Goal: Navigation & Orientation: Understand site structure

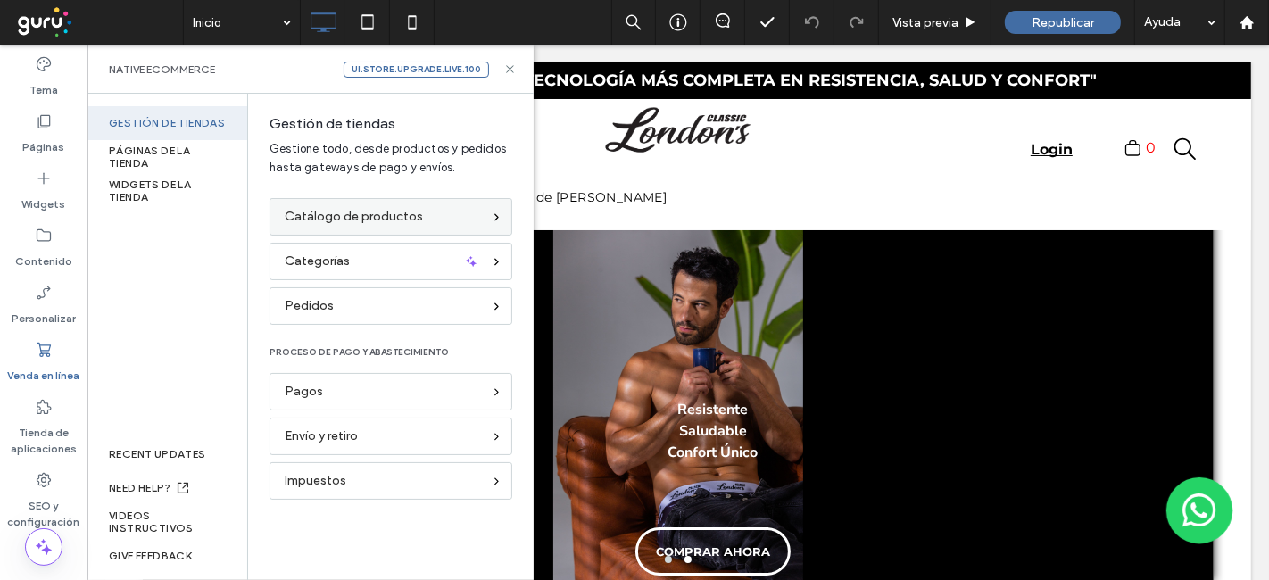
click at [435, 221] on div "Catálogo de productos" at bounding box center [383, 217] width 197 height 20
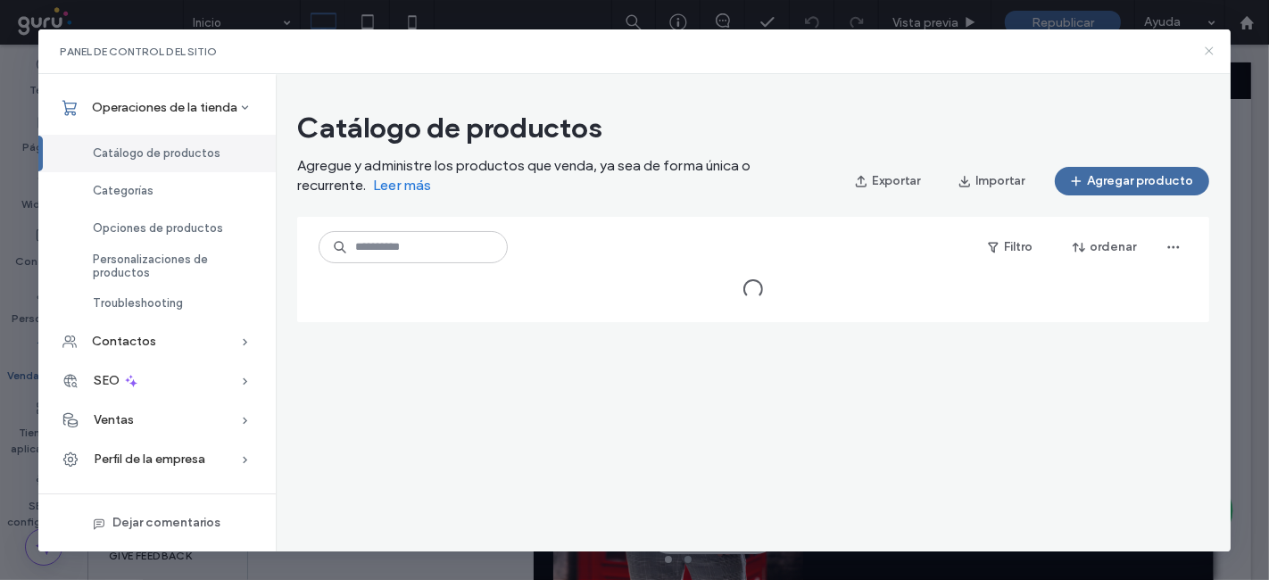
click at [1210, 47] on icon at bounding box center [1209, 51] width 14 height 14
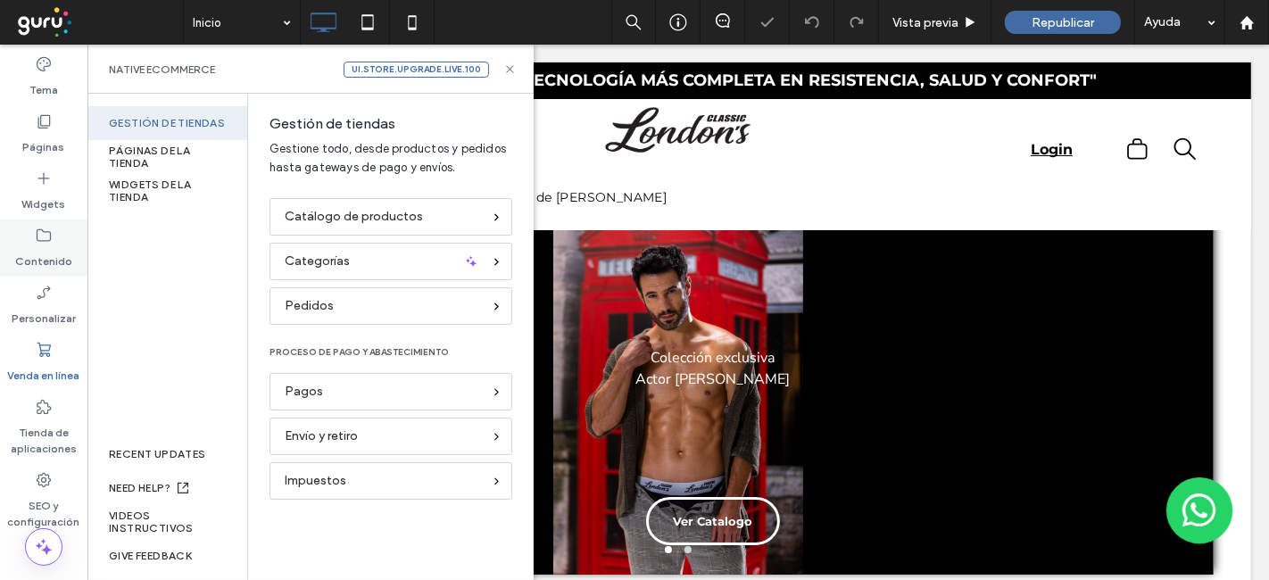
click at [46, 238] on icon at bounding box center [44, 236] width 18 height 18
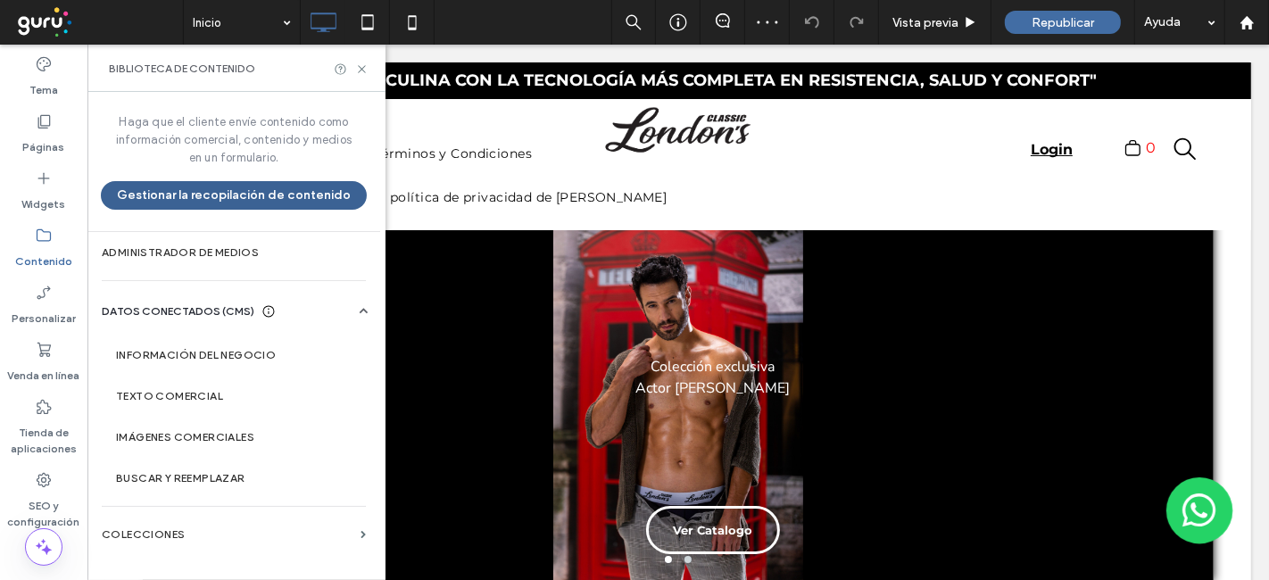
click at [224, 195] on button "Gestionar la recopilación de contenido" at bounding box center [234, 195] width 266 height 29
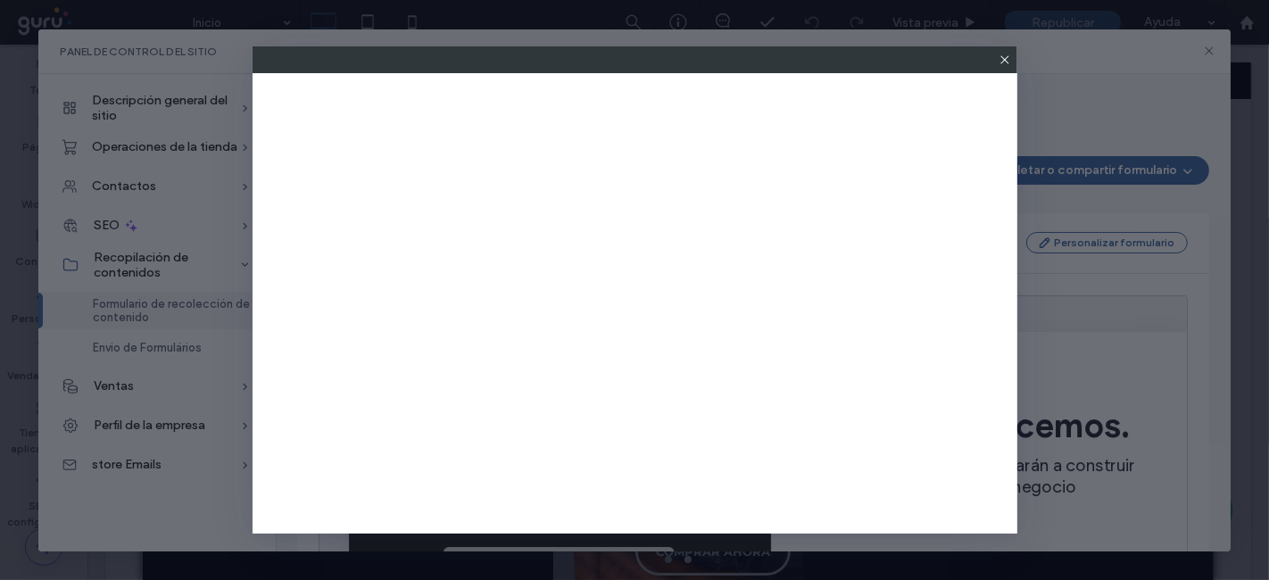
click at [999, 47] on span at bounding box center [1005, 59] width 14 height 27
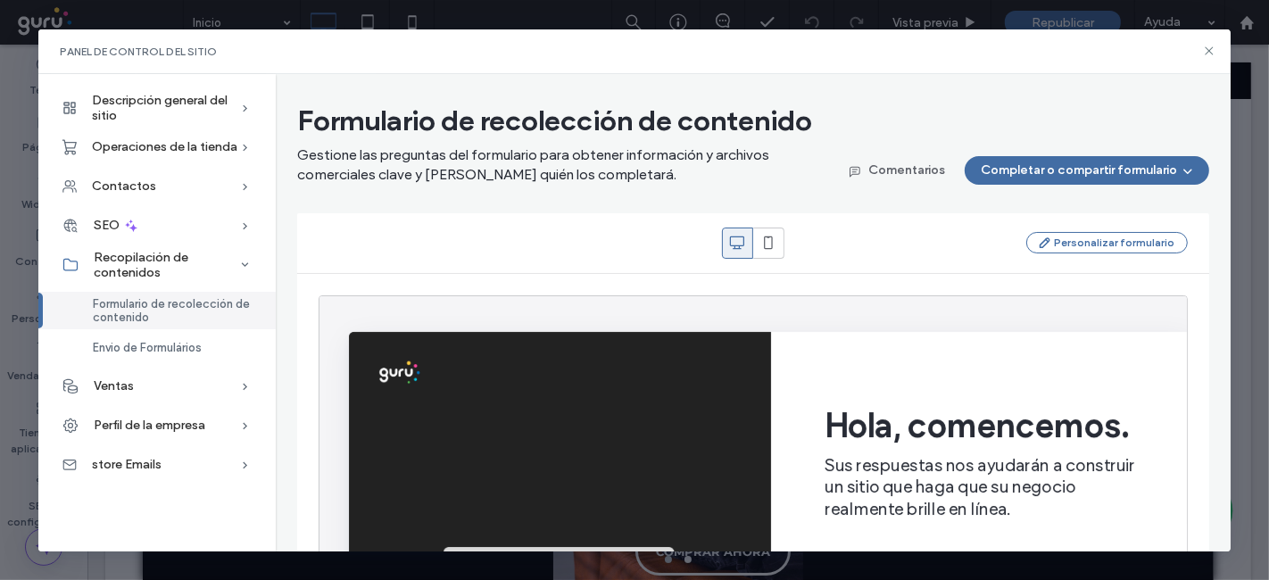
click at [1203, 41] on div "Panel de control del sitio" at bounding box center [634, 51] width 1193 height 45
click at [245, 385] on use at bounding box center [245, 386] width 4 height 7
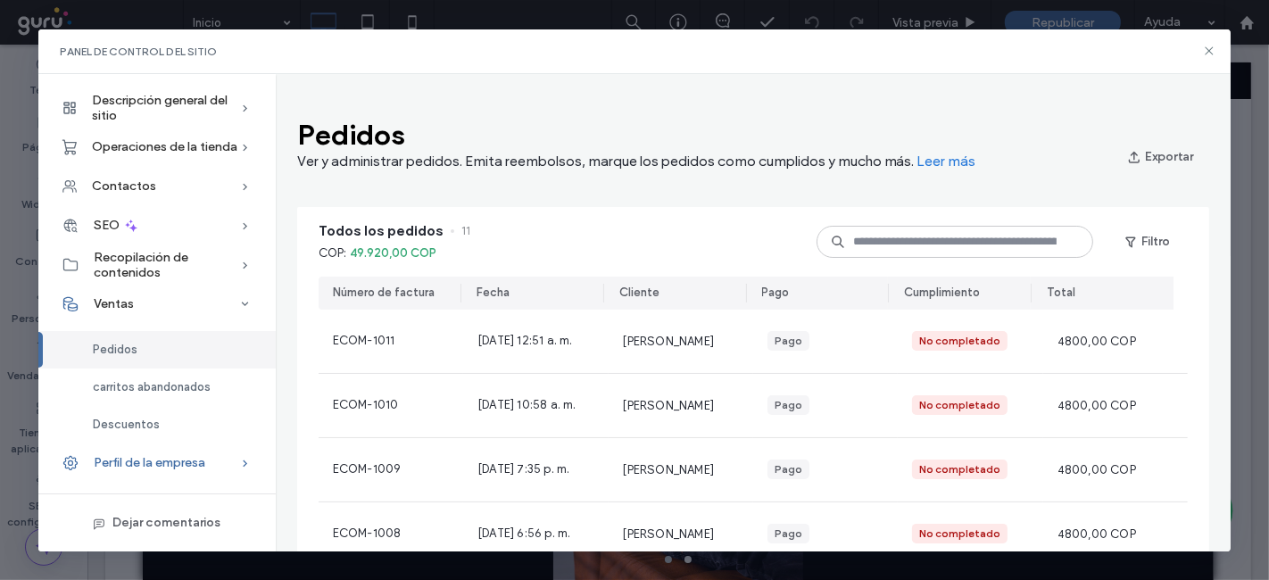
click at [219, 455] on div "Perfil de la empresa" at bounding box center [156, 462] width 237 height 39
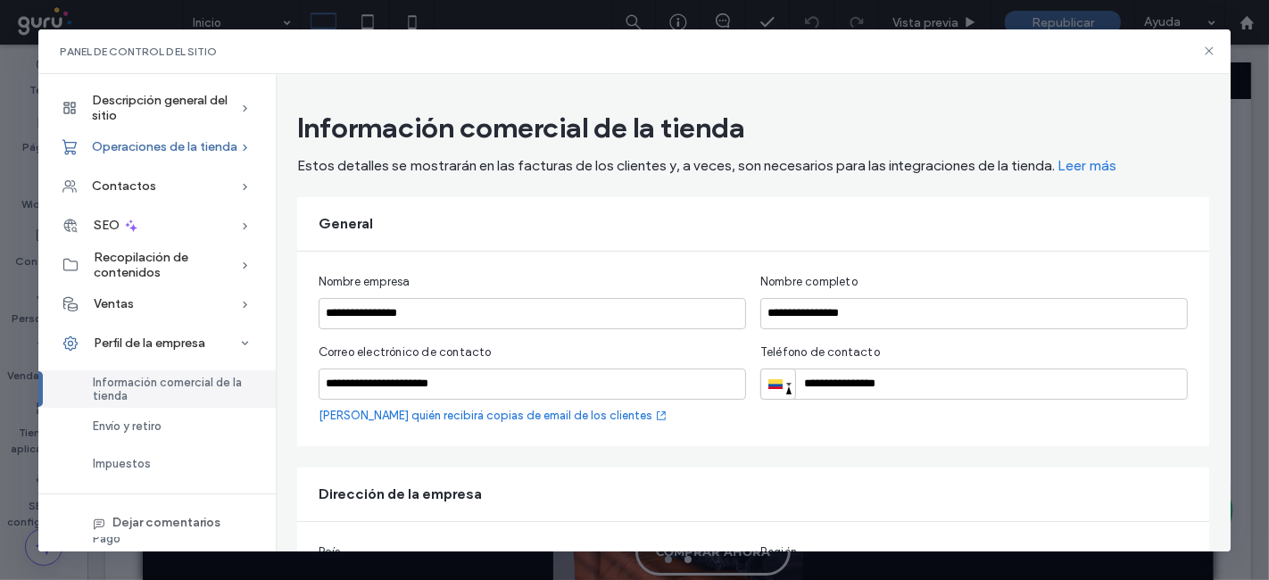
click at [236, 152] on icon at bounding box center [245, 147] width 18 height 18
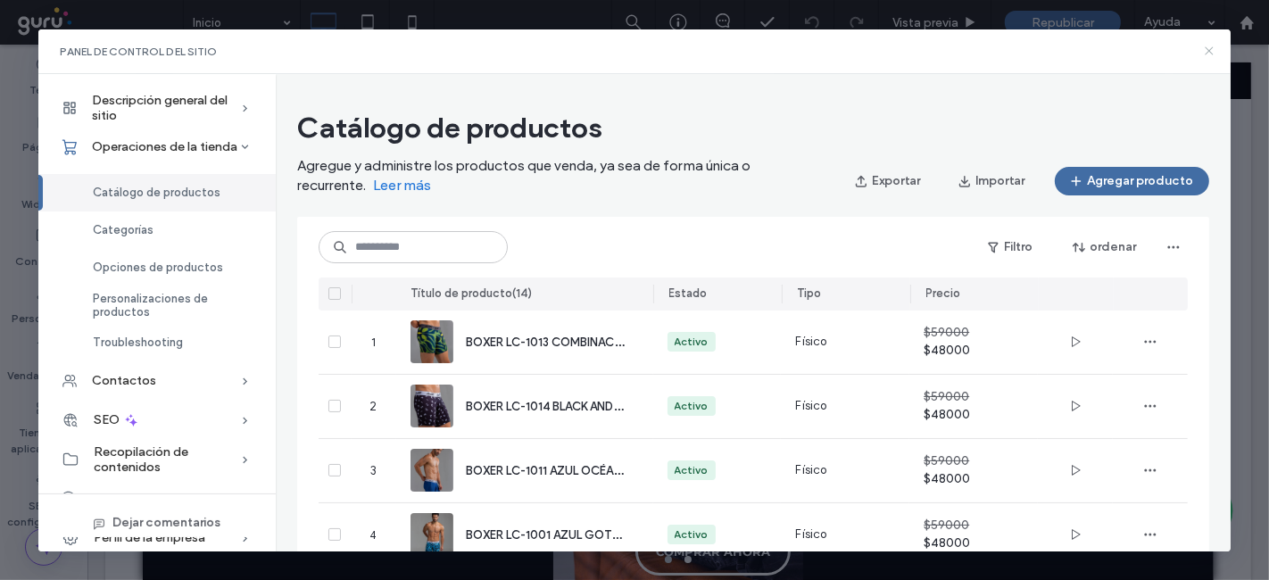
click at [1211, 51] on icon at bounding box center [1209, 51] width 14 height 14
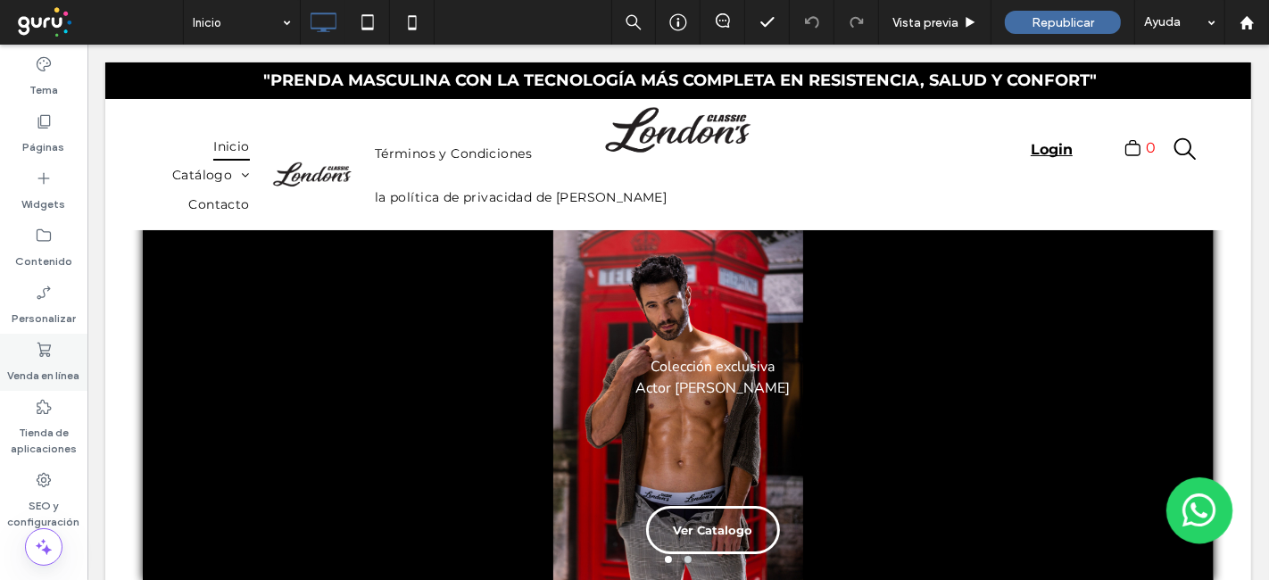
click at [40, 358] on icon at bounding box center [44, 350] width 18 height 18
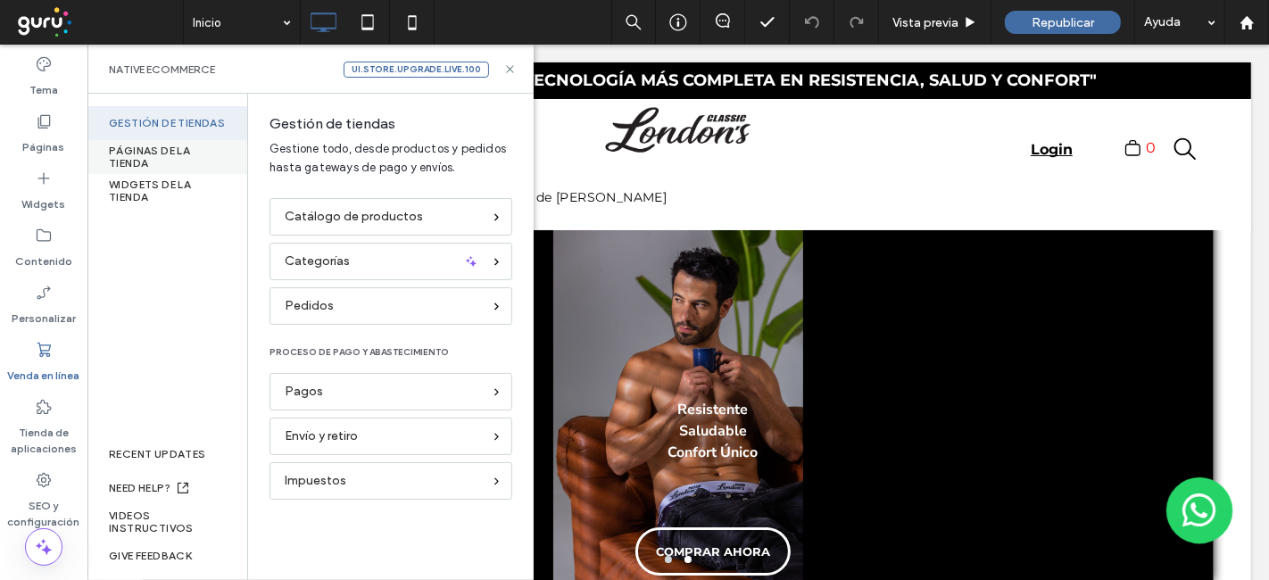
click at [168, 153] on div "PÁGINAS DE LA TIENDA" at bounding box center [167, 157] width 160 height 34
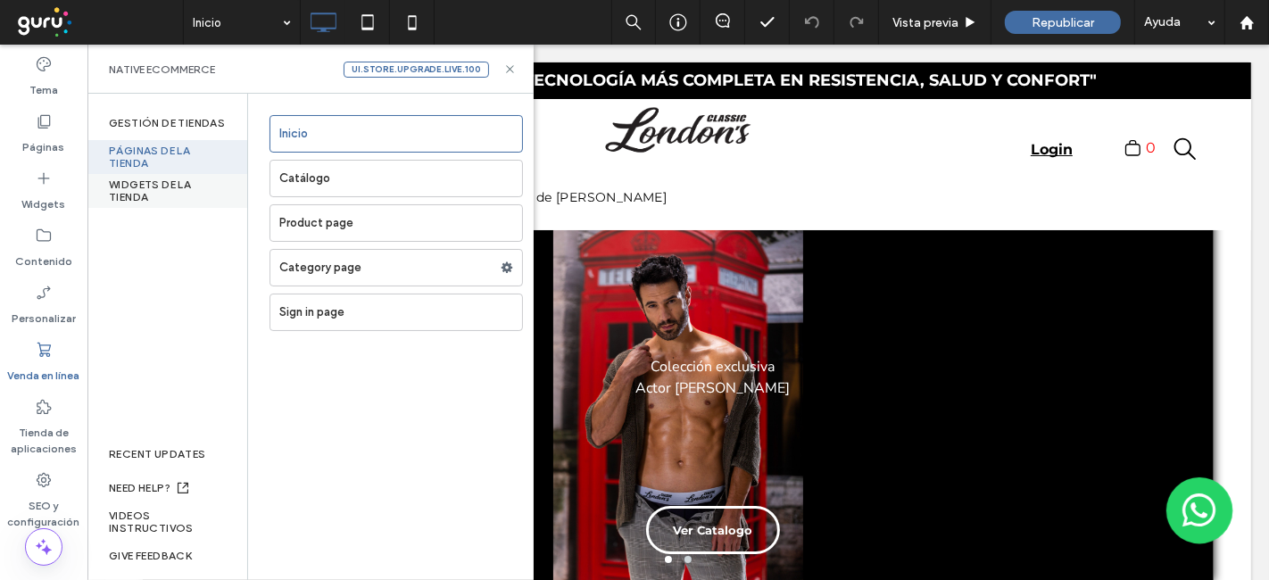
click at [196, 189] on div "WIDGETS DE LA TIENDA" at bounding box center [167, 191] width 160 height 34
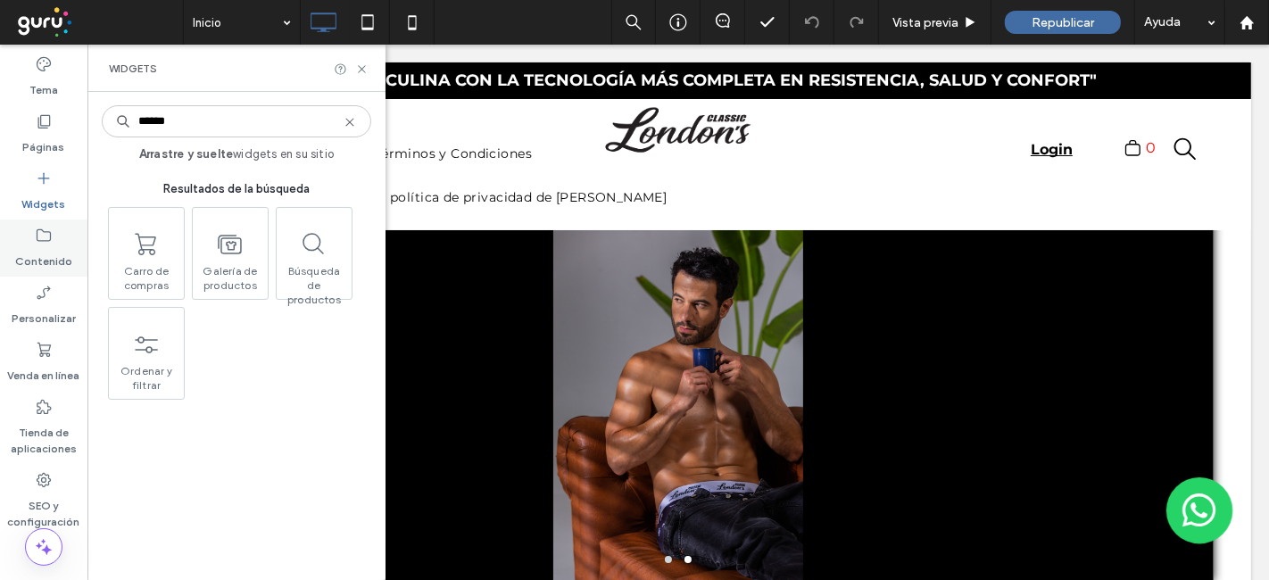
click at [49, 248] on label "Contenido" at bounding box center [43, 256] width 57 height 25
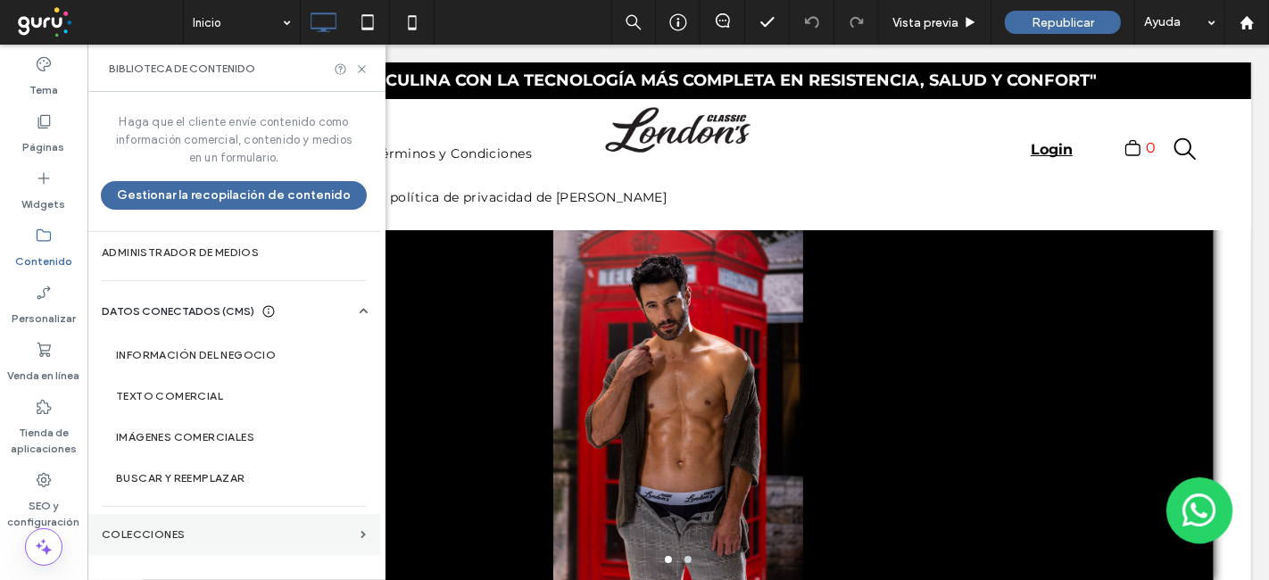
click at [201, 534] on label "COLECCIONES" at bounding box center [228, 534] width 252 height 12
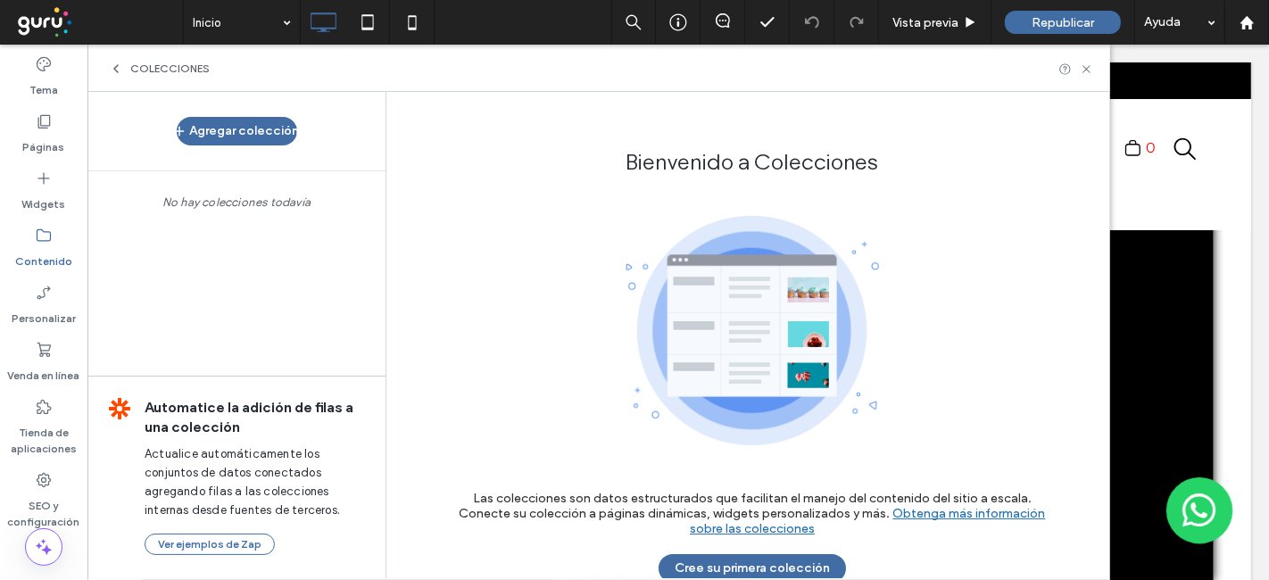
click at [107, 75] on div "COLECCIONES" at bounding box center [598, 68] width 1023 height 47
click at [119, 69] on icon at bounding box center [116, 69] width 14 height 14
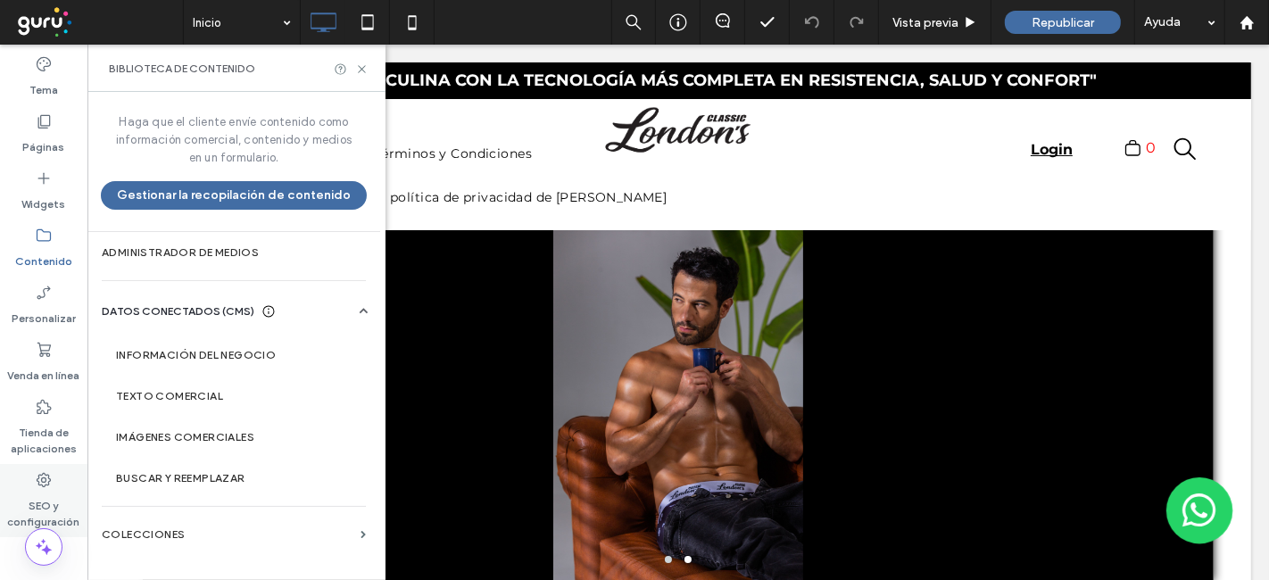
click at [43, 495] on label "SEO y configuración" at bounding box center [43, 509] width 87 height 41
